Goal: Task Accomplishment & Management: Manage account settings

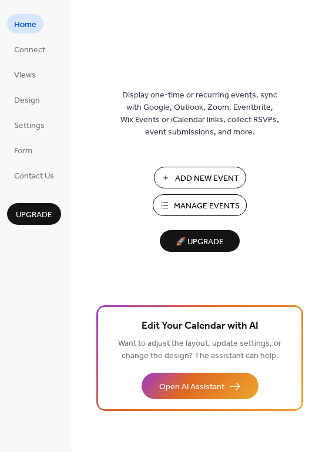
click at [187, 201] on span "Manage Events" at bounding box center [207, 206] width 66 height 12
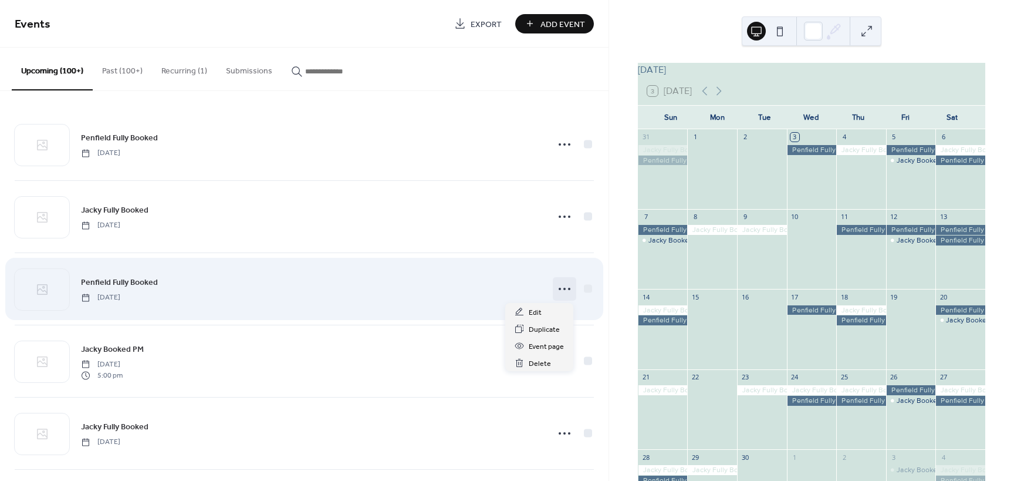
click at [564, 290] on icon at bounding box center [564, 288] width 19 height 19
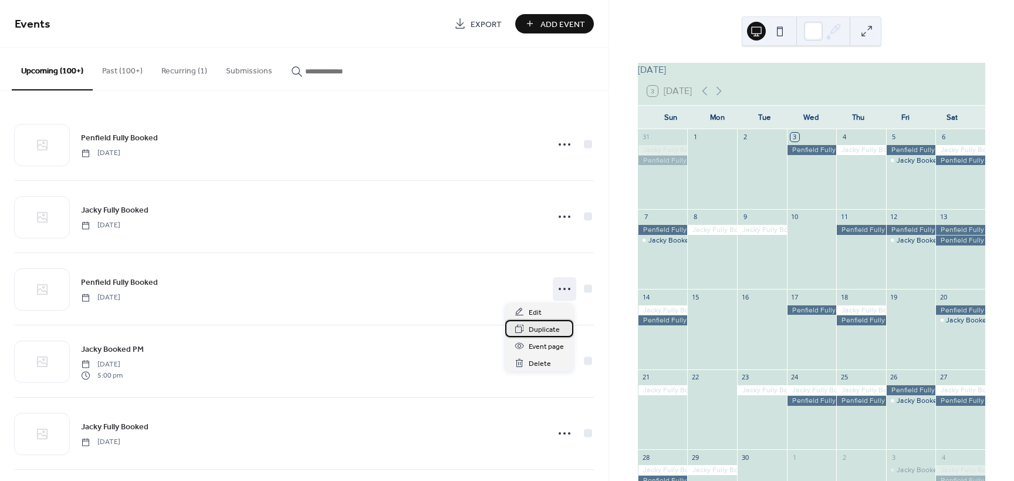
click at [558, 333] on span "Duplicate" at bounding box center [544, 329] width 31 height 12
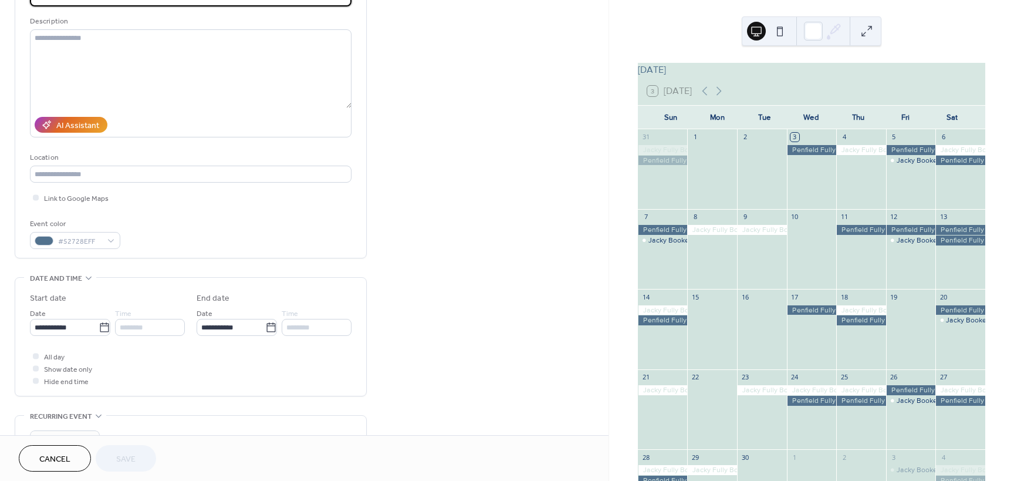
scroll to position [117, 0]
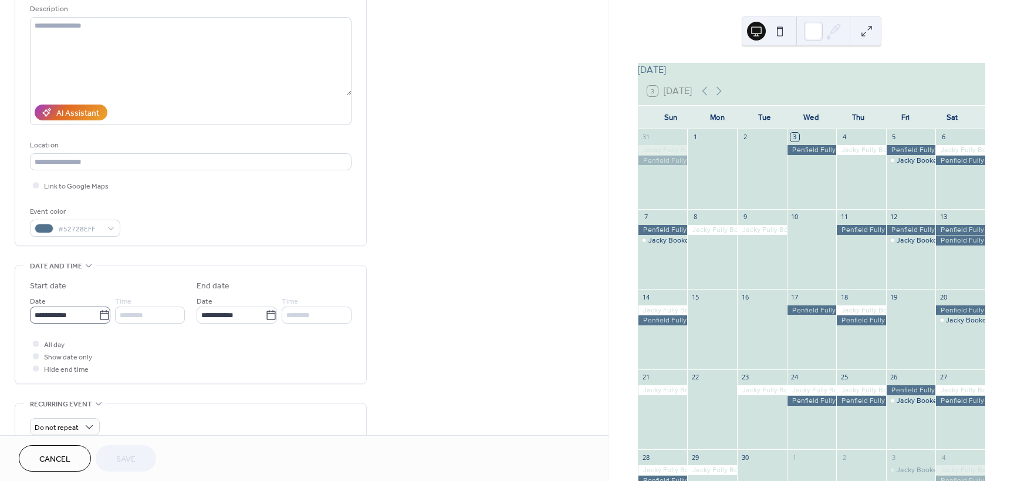
click at [99, 317] on icon at bounding box center [105, 315] width 12 height 12
click at [97, 317] on input "**********" at bounding box center [64, 314] width 69 height 17
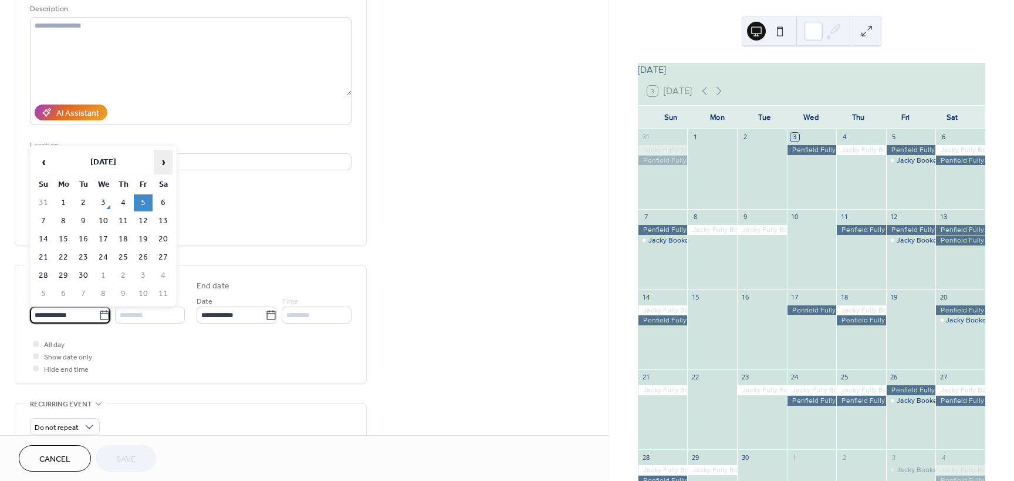
click at [160, 169] on span "›" at bounding box center [163, 161] width 18 height 23
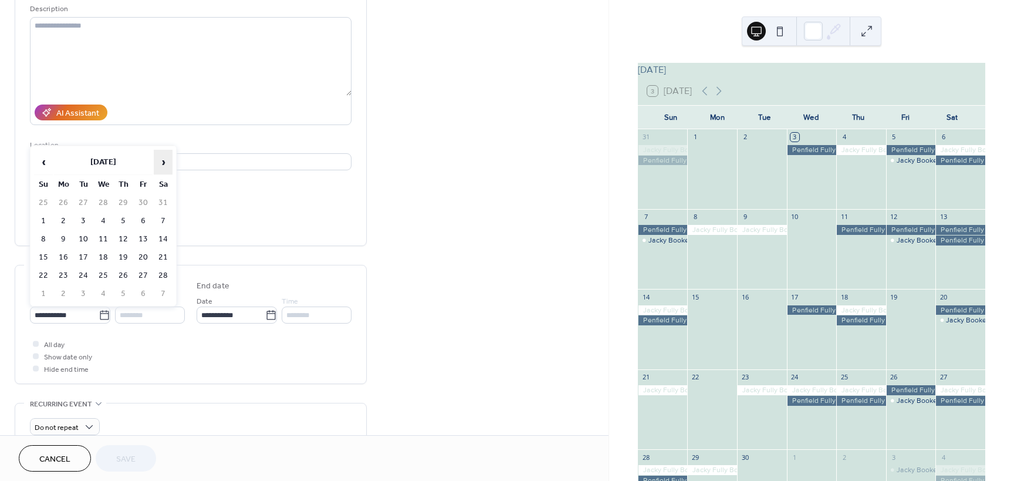
click at [160, 169] on span "›" at bounding box center [163, 161] width 18 height 23
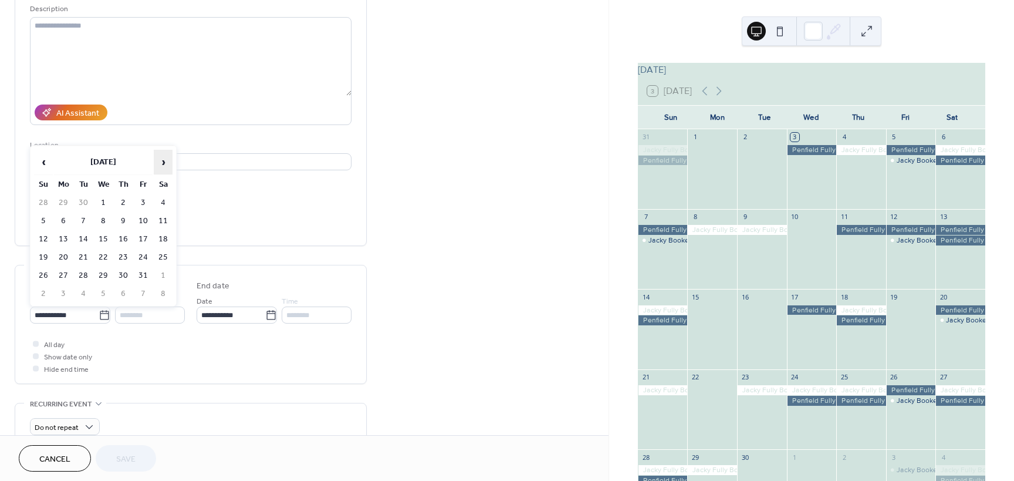
click at [160, 169] on span "›" at bounding box center [163, 161] width 18 height 23
click at [46, 219] on td "1" at bounding box center [43, 220] width 19 height 17
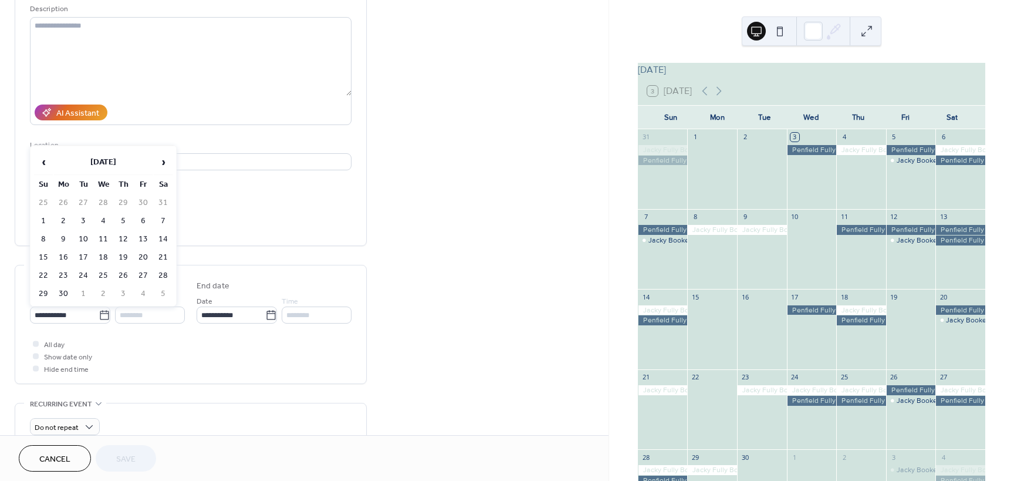
type input "**********"
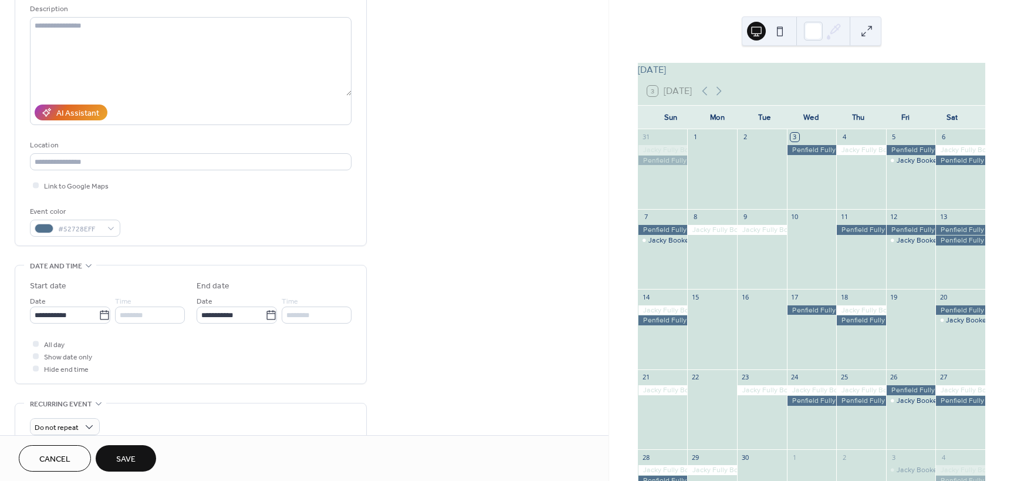
click at [137, 459] on button "Save" at bounding box center [126, 458] width 60 height 26
